Goal: Task Accomplishment & Management: Complete application form

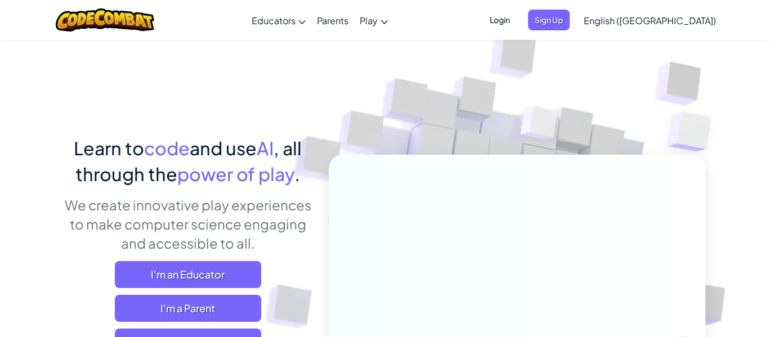
scroll to position [61, 0]
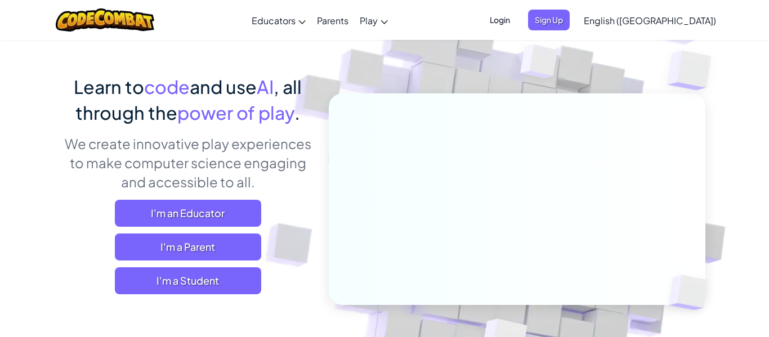
click at [517, 19] on span "Login" at bounding box center [500, 20] width 34 height 21
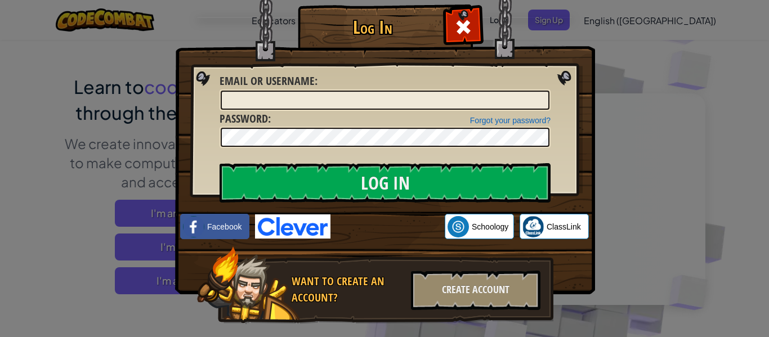
click at [365, 110] on div at bounding box center [385, 100] width 331 height 21
click at [361, 101] on input "Email or Username :" at bounding box center [385, 100] width 329 height 19
click at [220, 163] on input "Log In" at bounding box center [385, 182] width 331 height 39
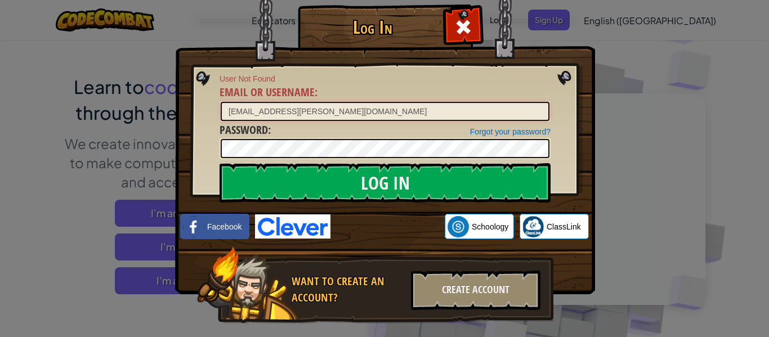
click at [231, 112] on input "[EMAIL_ADDRESS][PERSON_NAME][DOMAIN_NAME]" at bounding box center [385, 111] width 329 height 19
click at [256, 112] on input "[EMAIL_ADDRESS][PERSON_NAME][DOMAIN_NAME]" at bounding box center [385, 111] width 329 height 19
type input "[EMAIL_ADDRESS][PERSON_NAME][DOMAIN_NAME]"
click at [499, 290] on div "Create Account" at bounding box center [476, 290] width 130 height 39
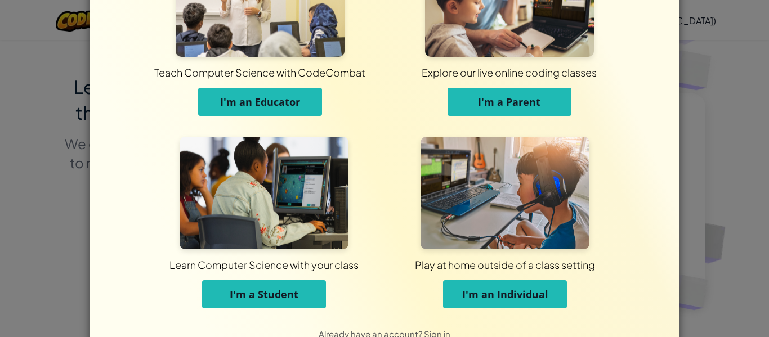
scroll to position [0, 0]
